Goal: Task Accomplishment & Management: Manage account settings

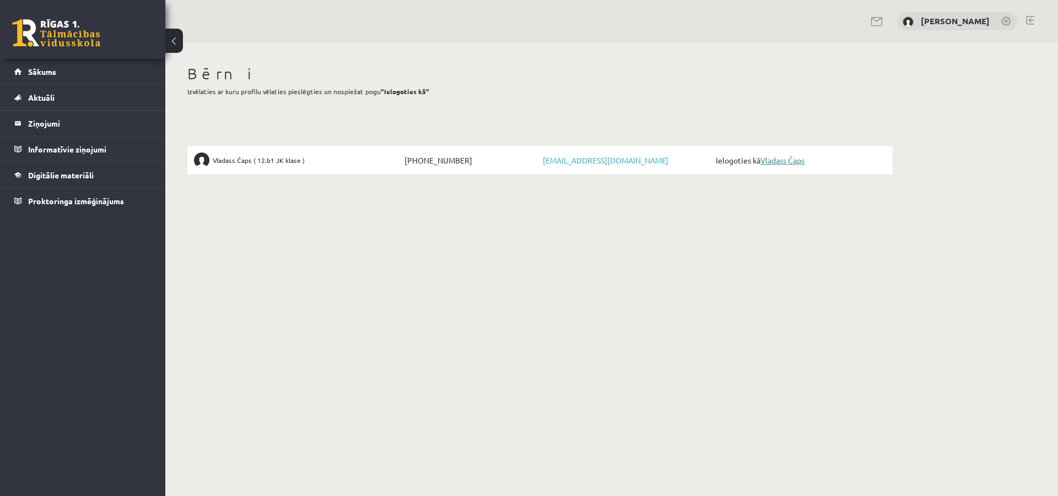
click at [796, 159] on link "Vladass Čaps" at bounding box center [782, 160] width 44 height 10
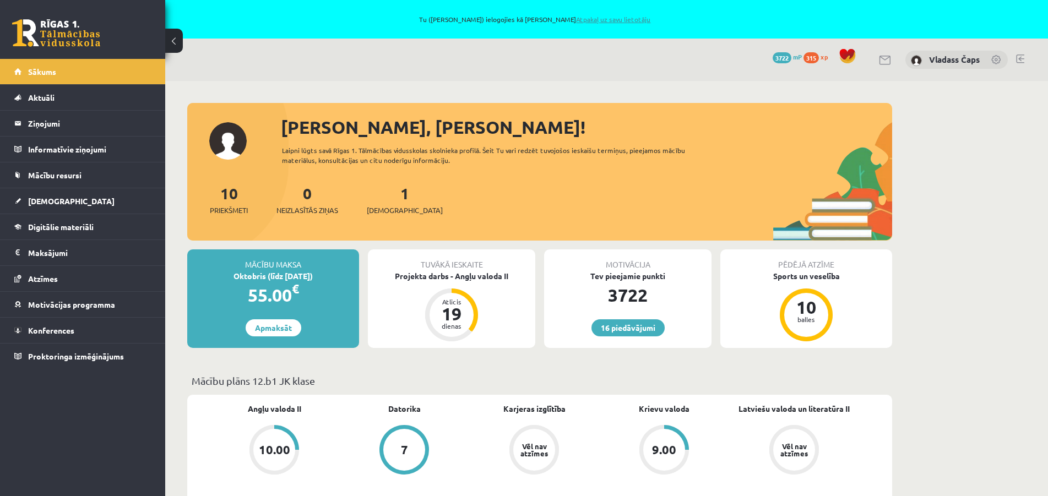
click at [611, 20] on link "Atpakaļ uz savu lietotāju" at bounding box center [613, 19] width 74 height 9
